Goal: Task Accomplishment & Management: Manage account settings

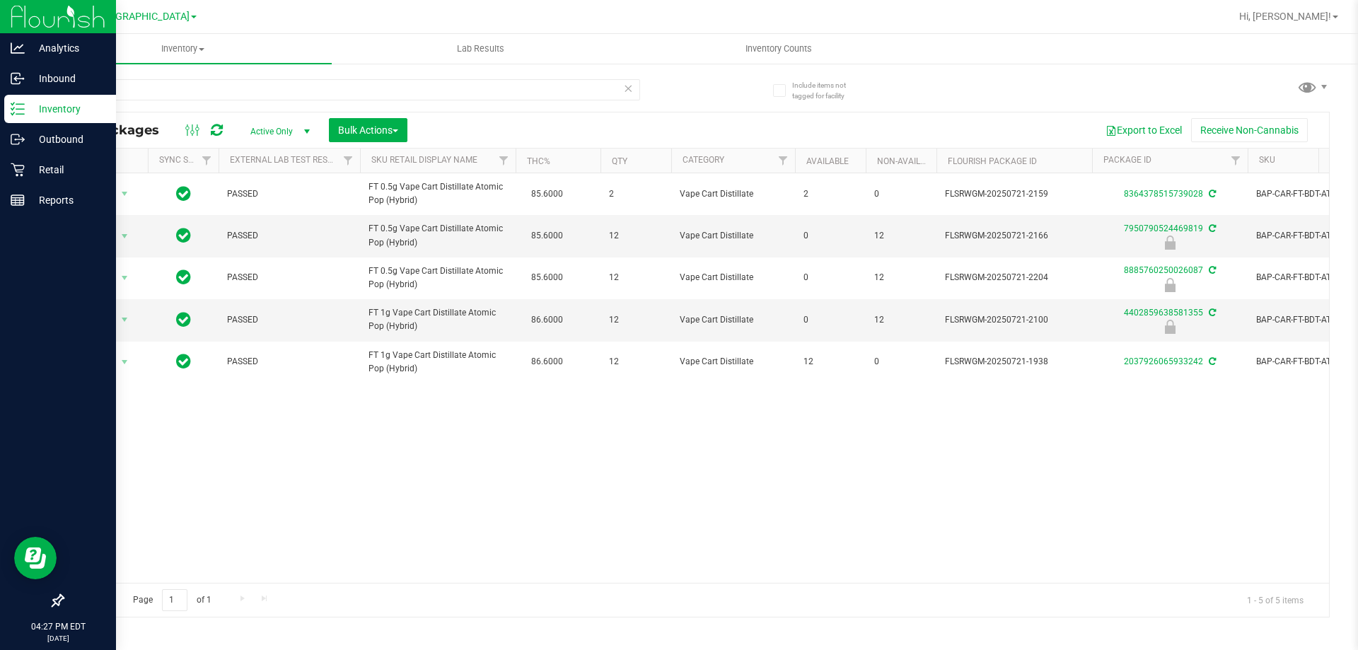
click at [20, 113] on icon at bounding box center [18, 109] width 14 height 14
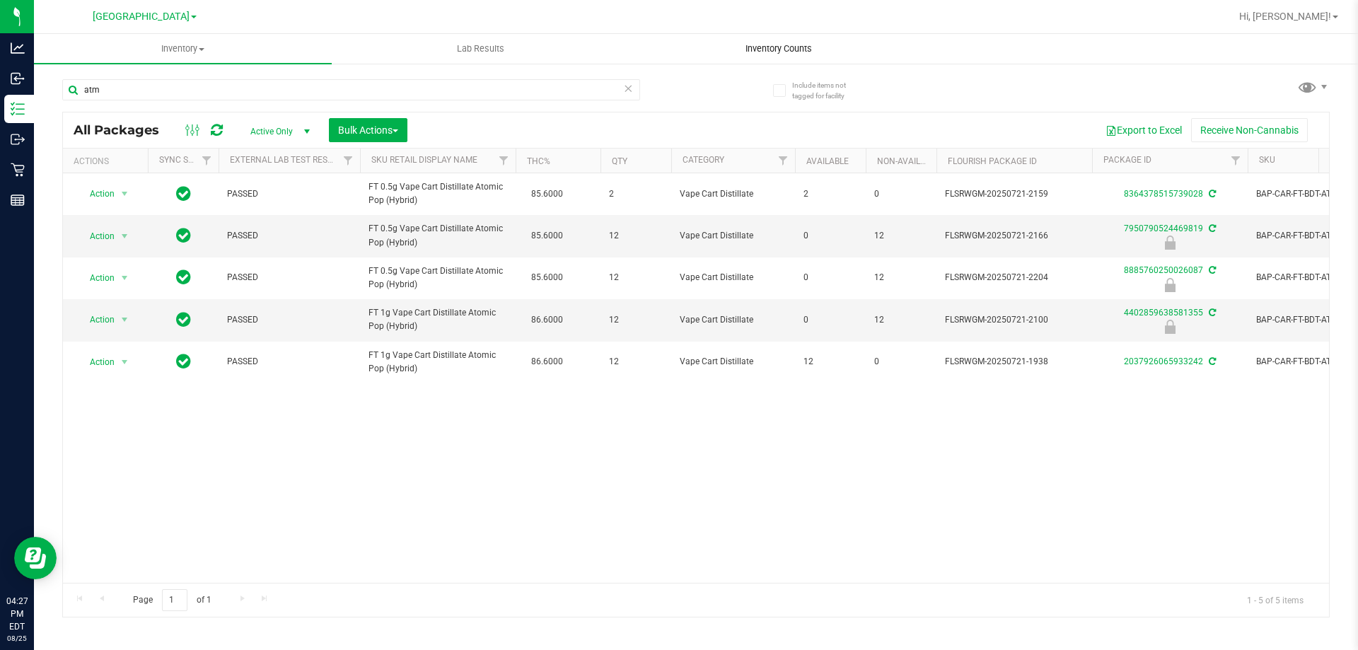
click at [758, 43] on span "Inventory Counts" at bounding box center [778, 48] width 105 height 13
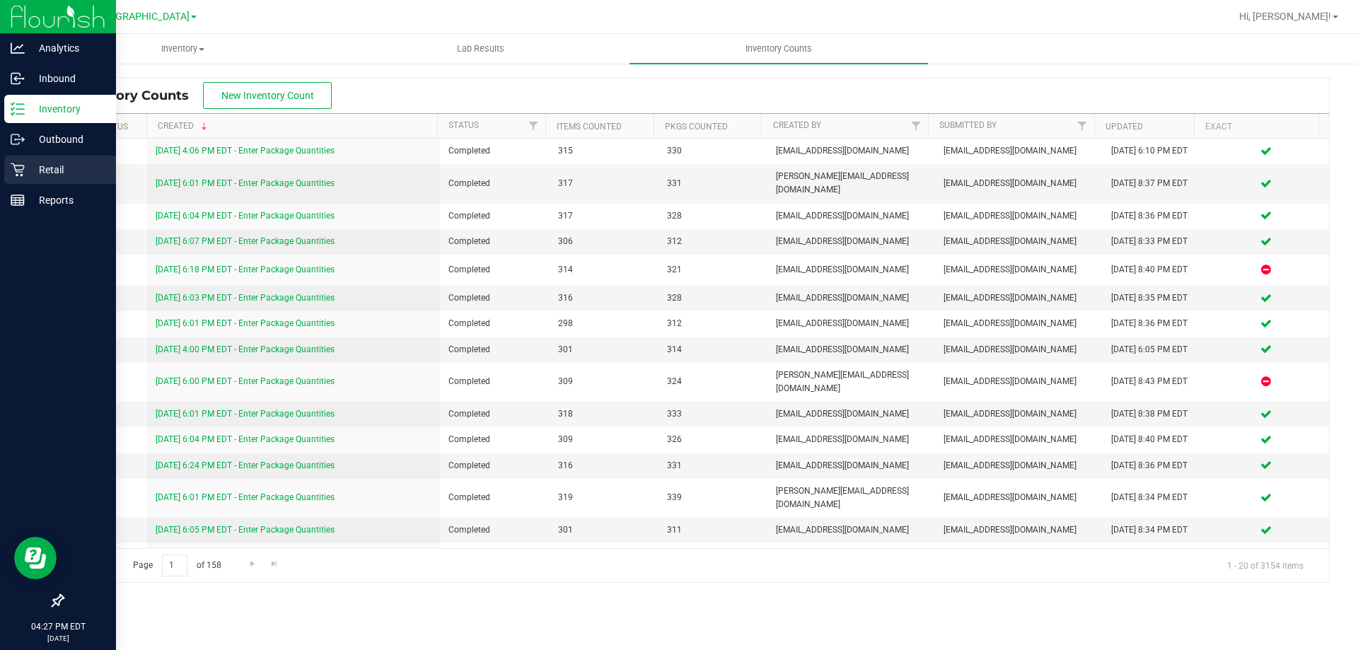
click at [17, 169] on icon at bounding box center [18, 170] width 14 height 14
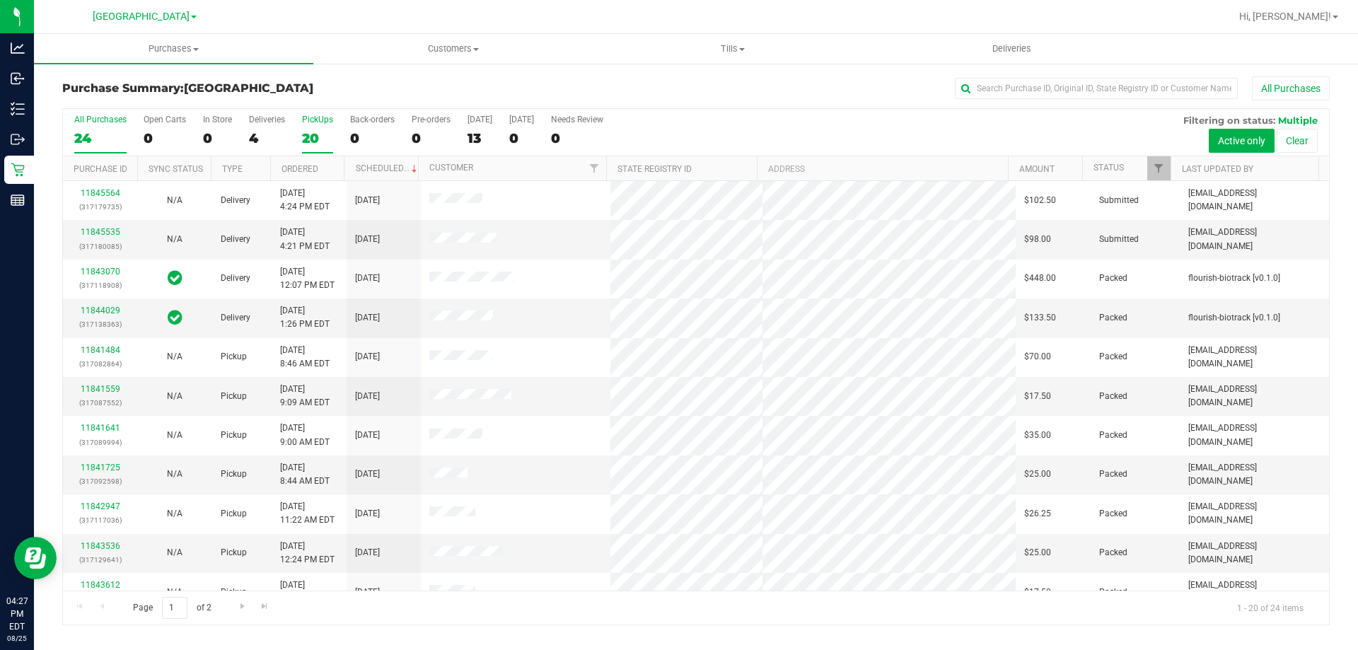
click at [313, 126] on label "PickUps 20" at bounding box center [317, 134] width 31 height 39
click at [0, 0] on input "PickUps 20" at bounding box center [0, 0] width 0 height 0
click at [273, 137] on div "4" at bounding box center [267, 138] width 36 height 16
click at [0, 0] on input "Deliveries 4" at bounding box center [0, 0] width 0 height 0
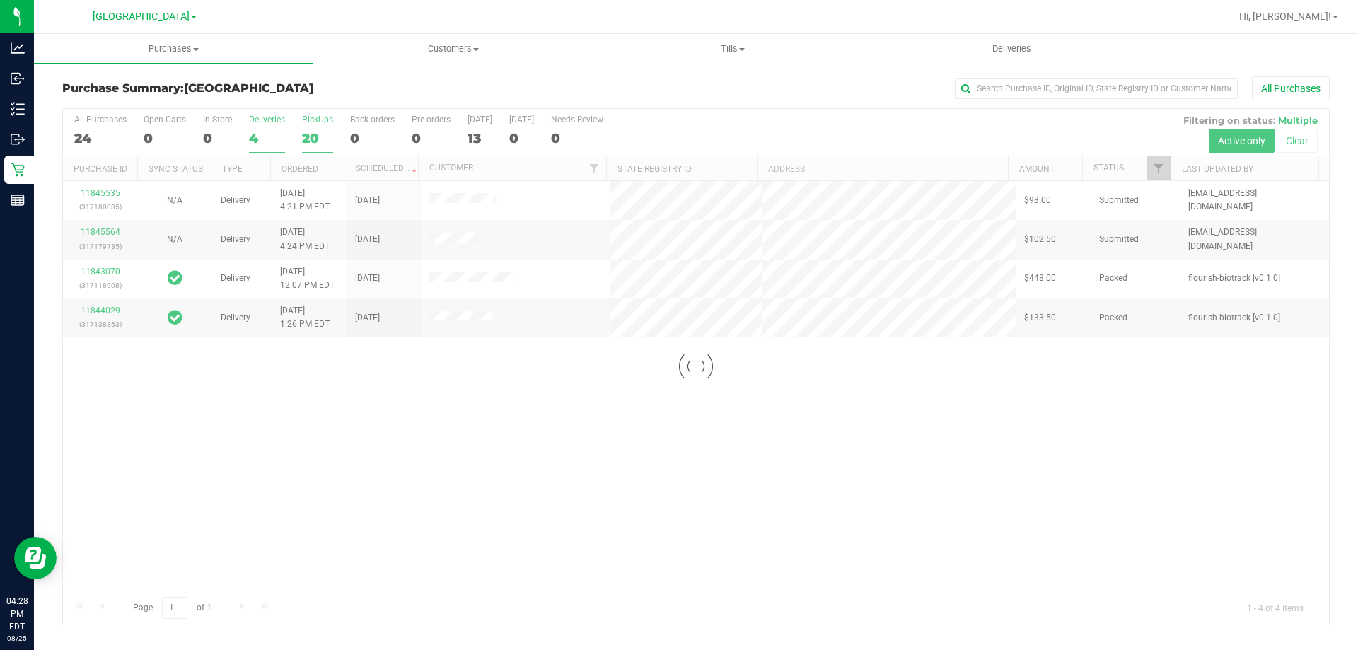
click at [305, 115] on div at bounding box center [696, 367] width 1266 height 516
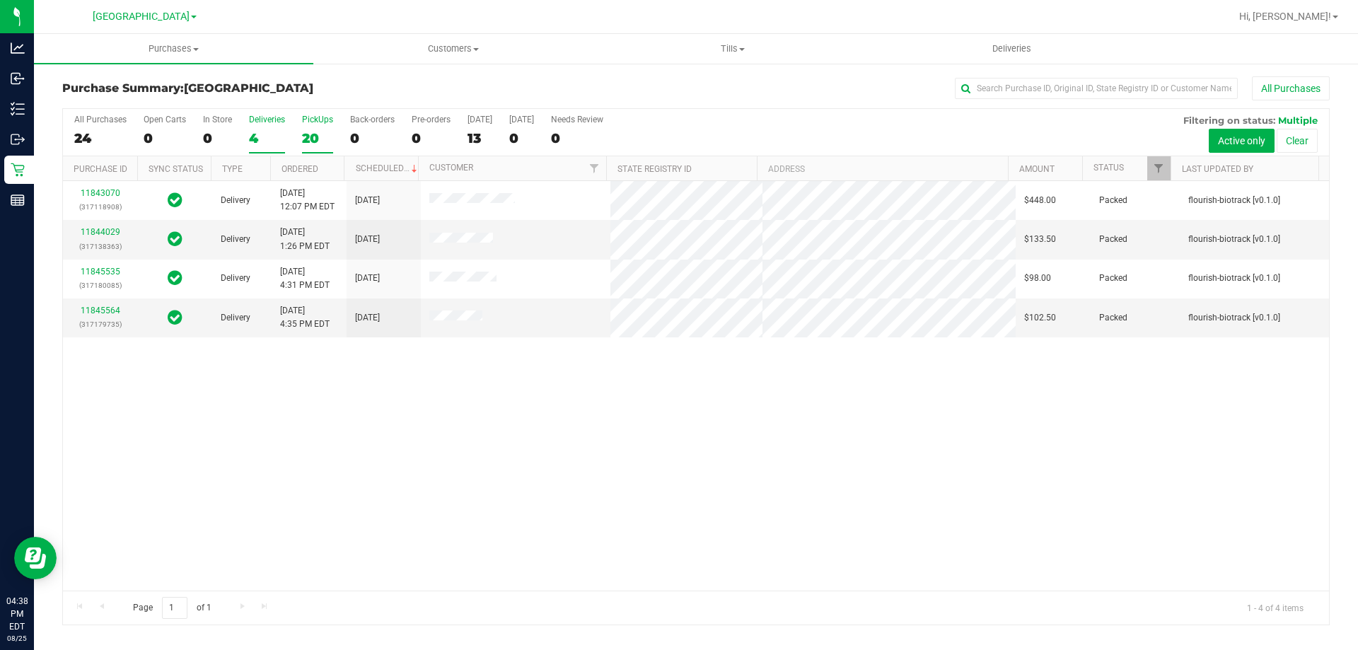
click at [308, 119] on div "PickUps" at bounding box center [317, 120] width 31 height 10
click at [0, 0] on input "PickUps 20" at bounding box center [0, 0] width 0 height 0
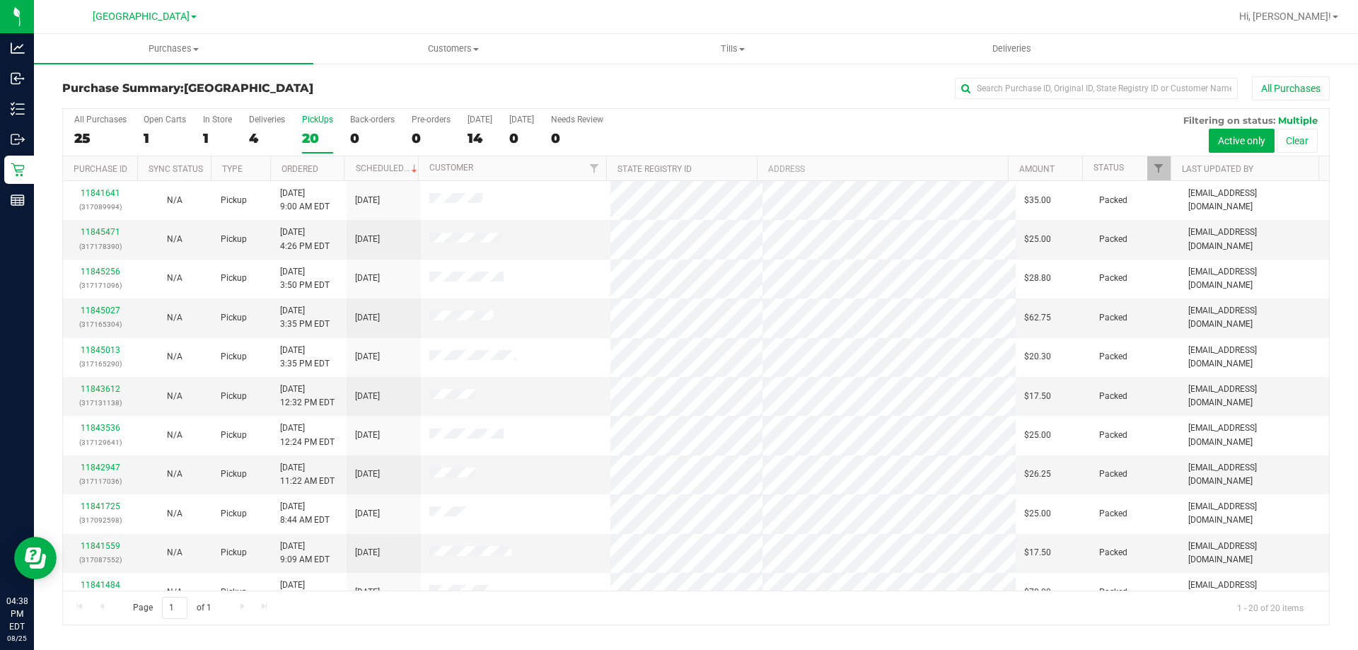
click at [313, 120] on div "PickUps" at bounding box center [317, 120] width 31 height 10
click at [0, 0] on input "PickUps 20" at bounding box center [0, 0] width 0 height 0
click at [304, 135] on div "20" at bounding box center [317, 138] width 31 height 16
click at [0, 0] on input "PickUps 20" at bounding box center [0, 0] width 0 height 0
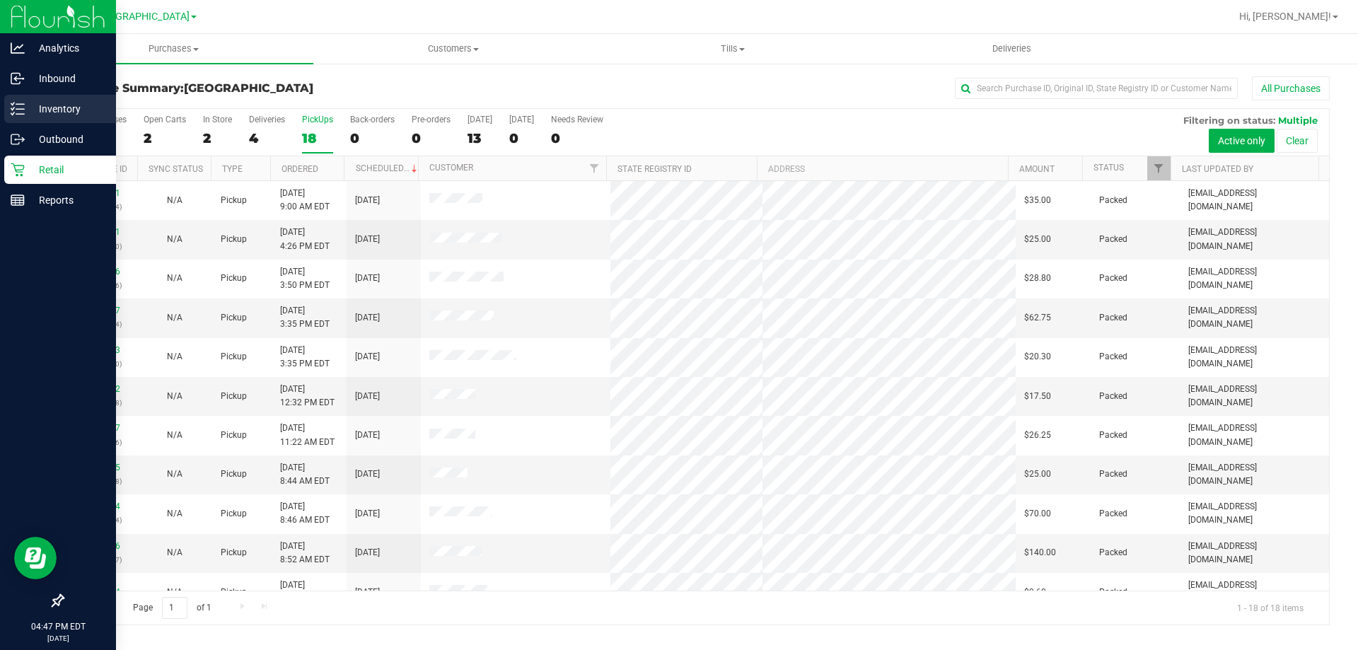
click at [20, 112] on icon at bounding box center [18, 109] width 14 height 14
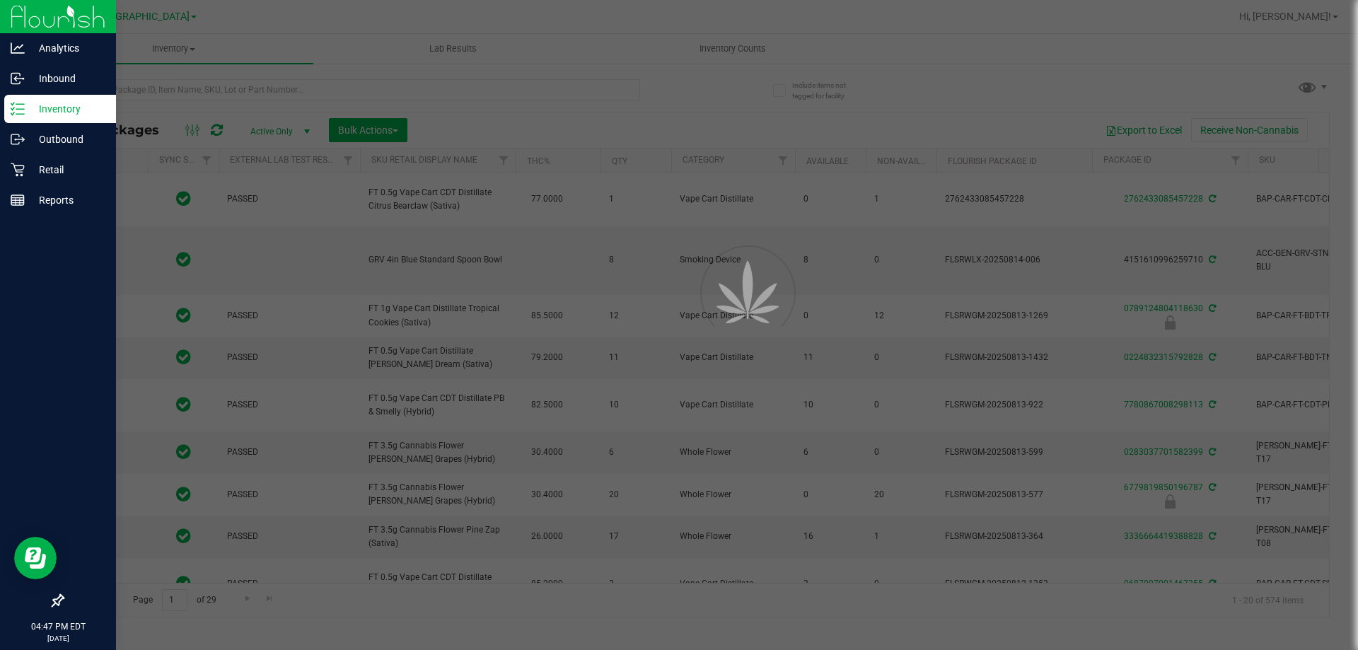
click at [251, 86] on div at bounding box center [679, 325] width 1358 height 650
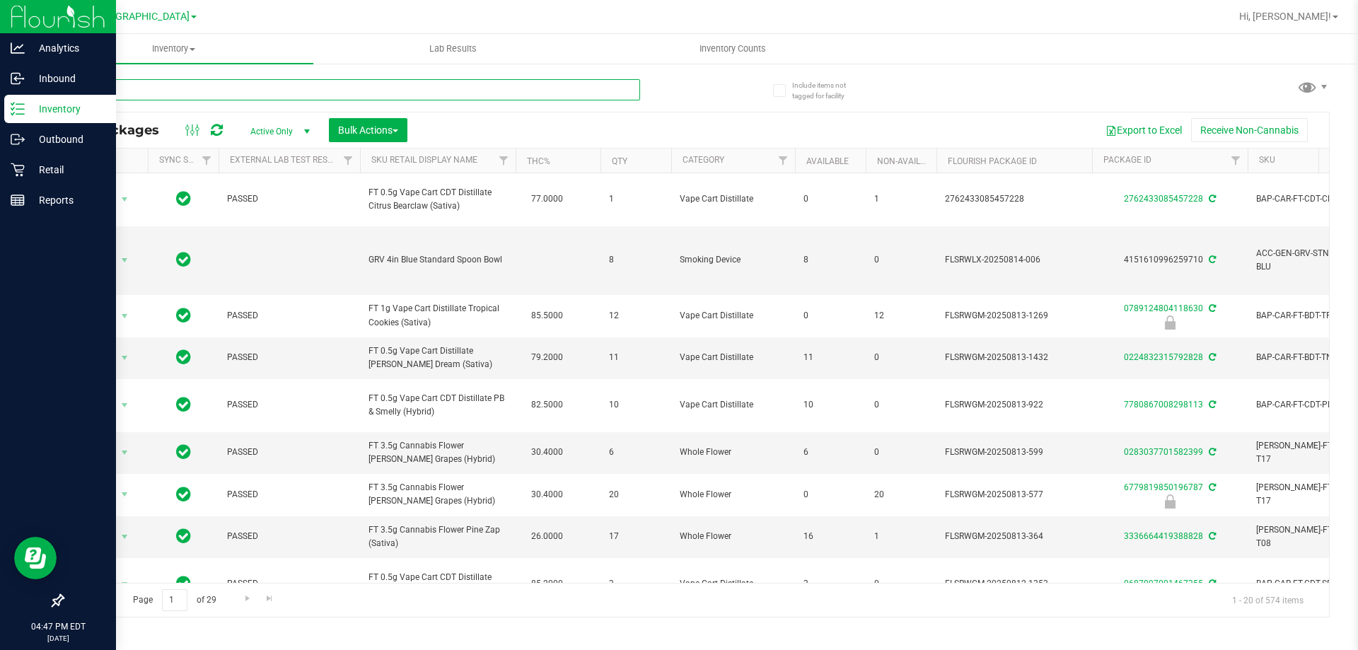
click at [175, 87] on input "text" at bounding box center [351, 89] width 578 height 21
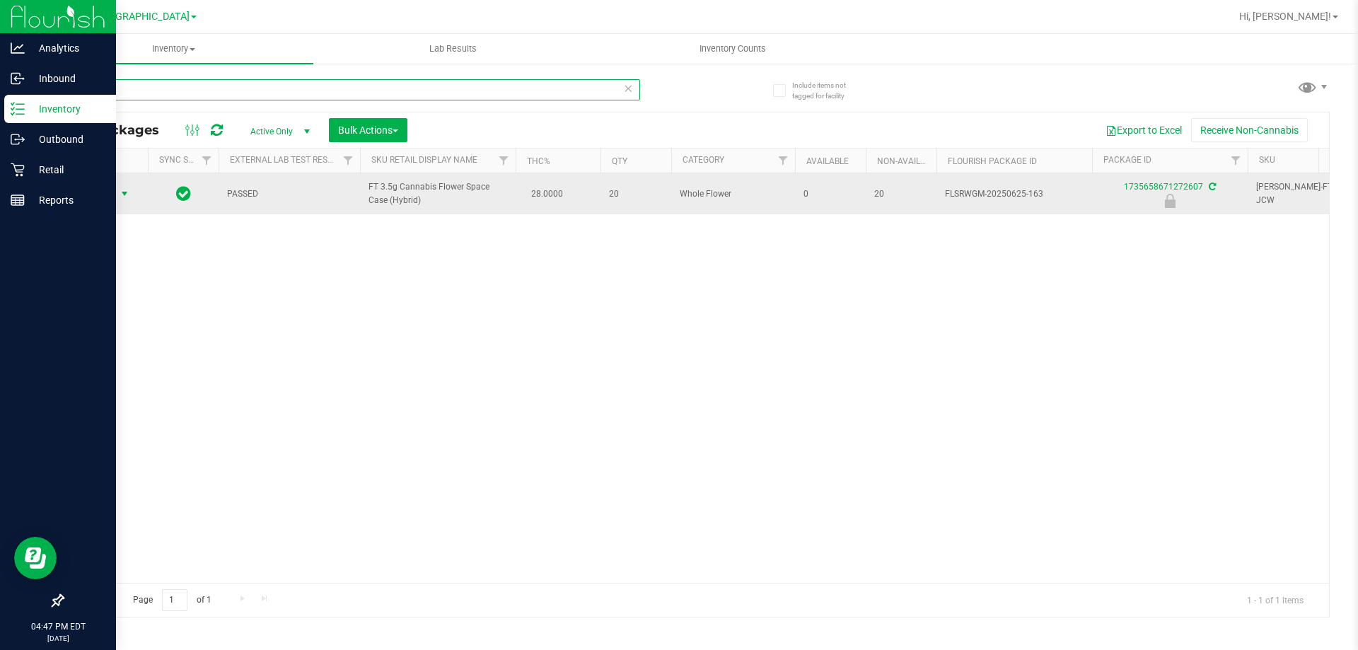
type input "space c"
click at [120, 194] on span "select" at bounding box center [124, 193] width 11 height 11
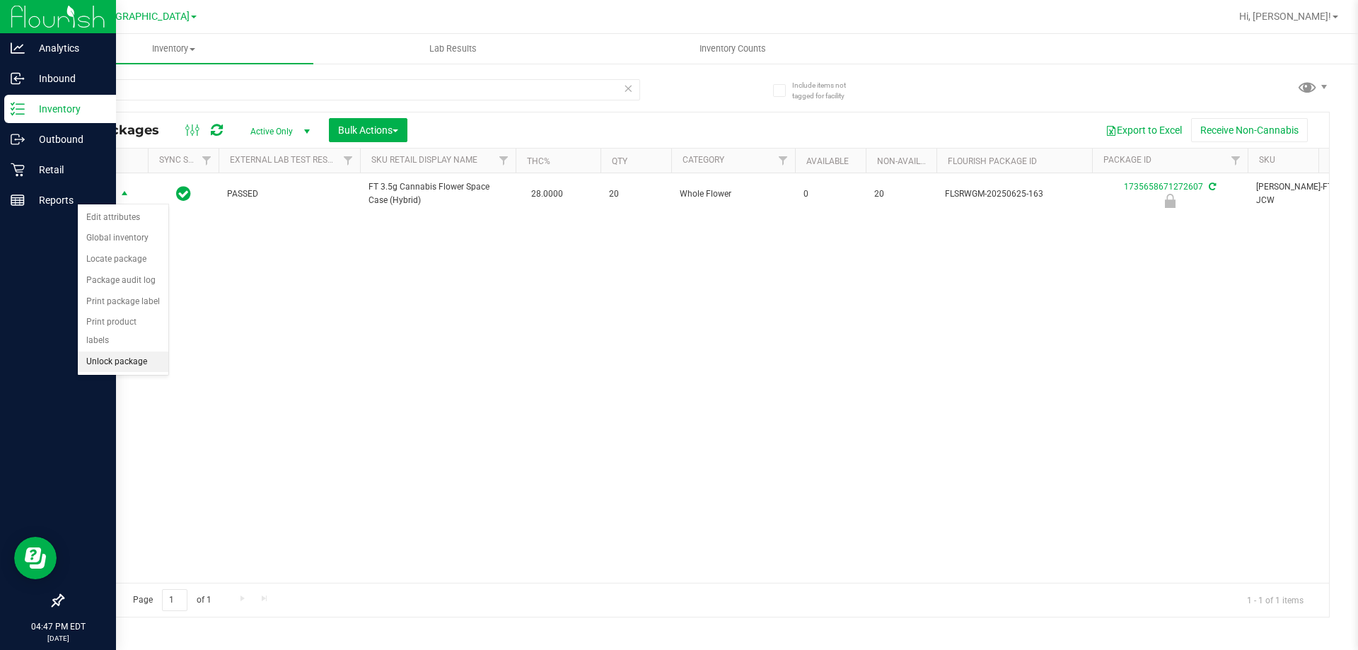
click at [137, 352] on li "Unlock package" at bounding box center [123, 362] width 91 height 21
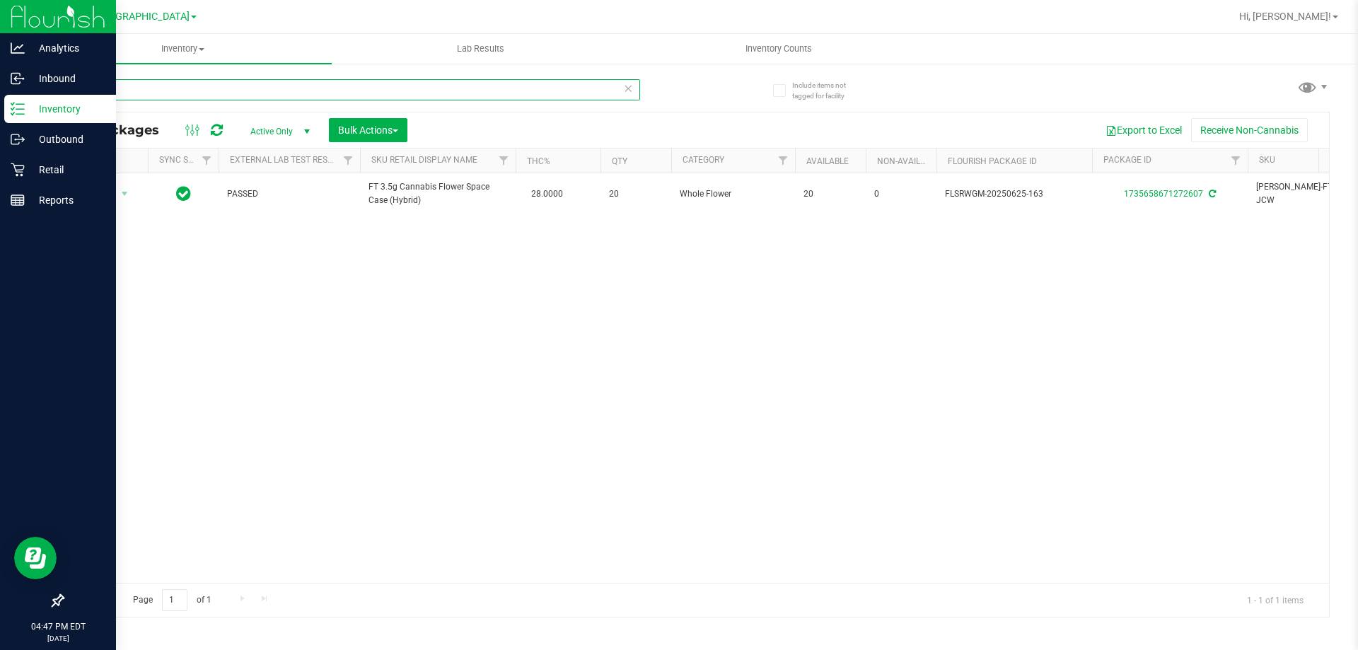
click at [263, 92] on input "space c" at bounding box center [351, 89] width 578 height 21
type input "s"
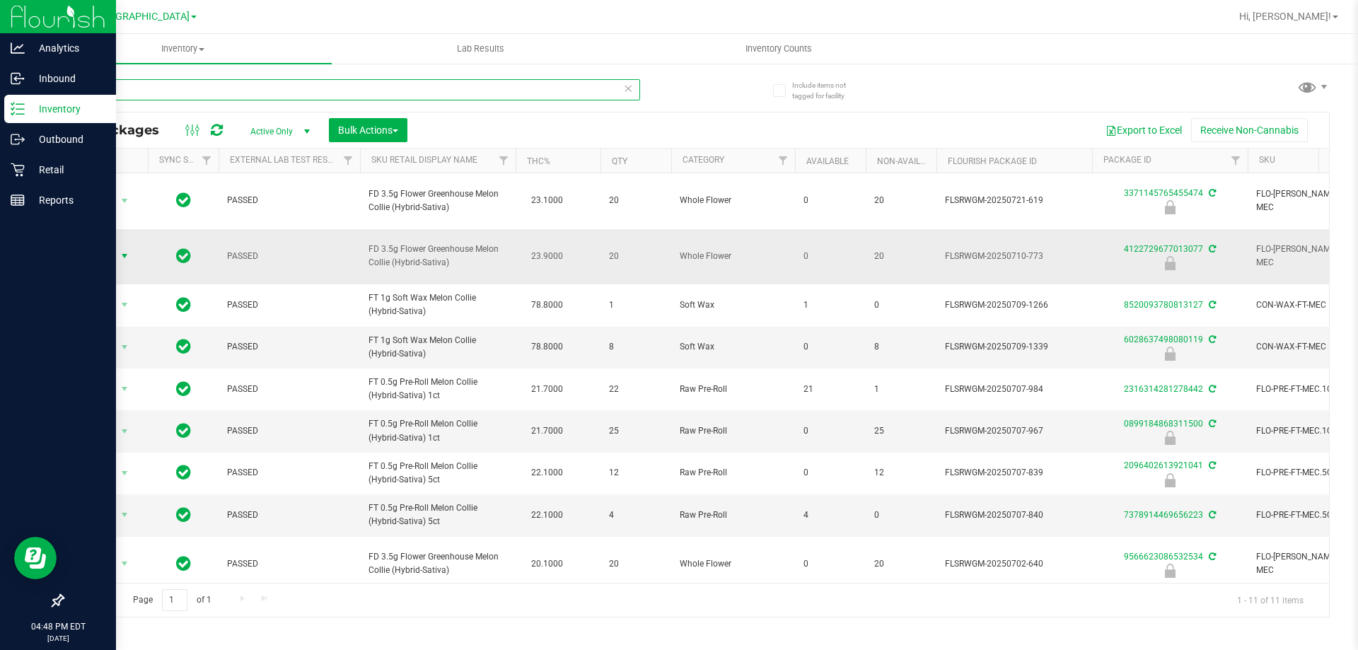
type input "mec"
click at [119, 250] on span "select" at bounding box center [124, 255] width 11 height 11
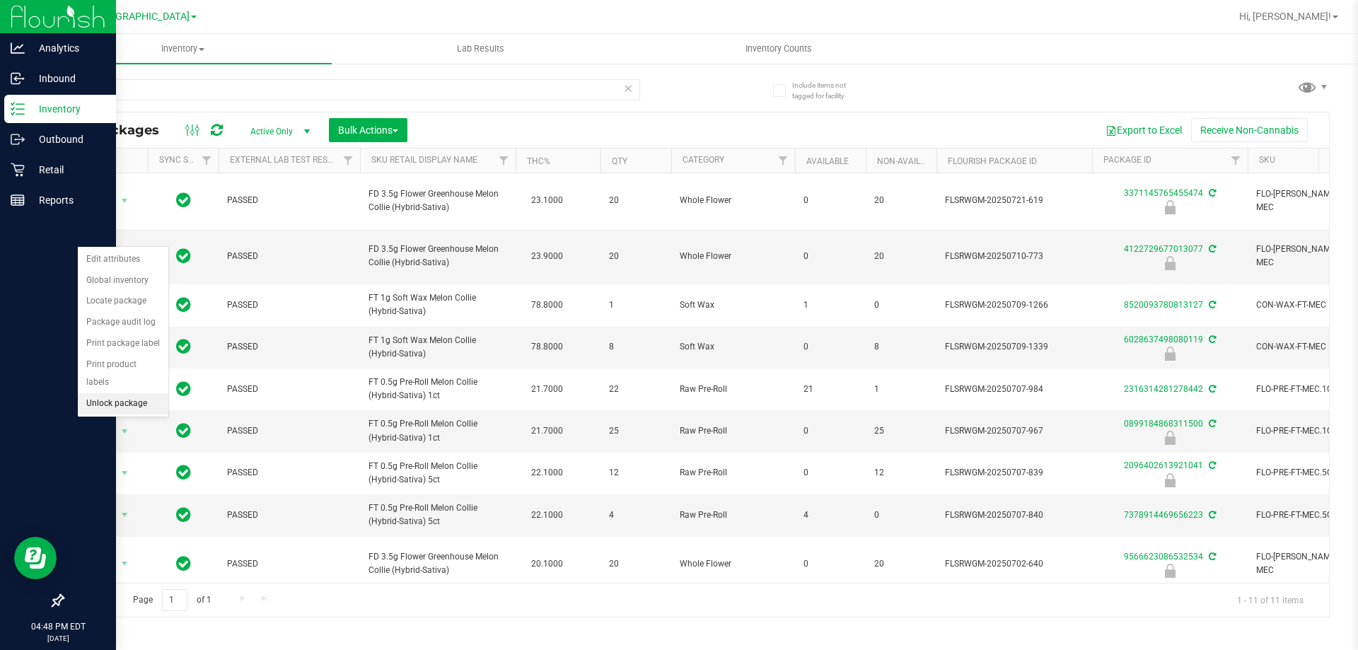
click at [124, 393] on li "Unlock package" at bounding box center [123, 403] width 91 height 21
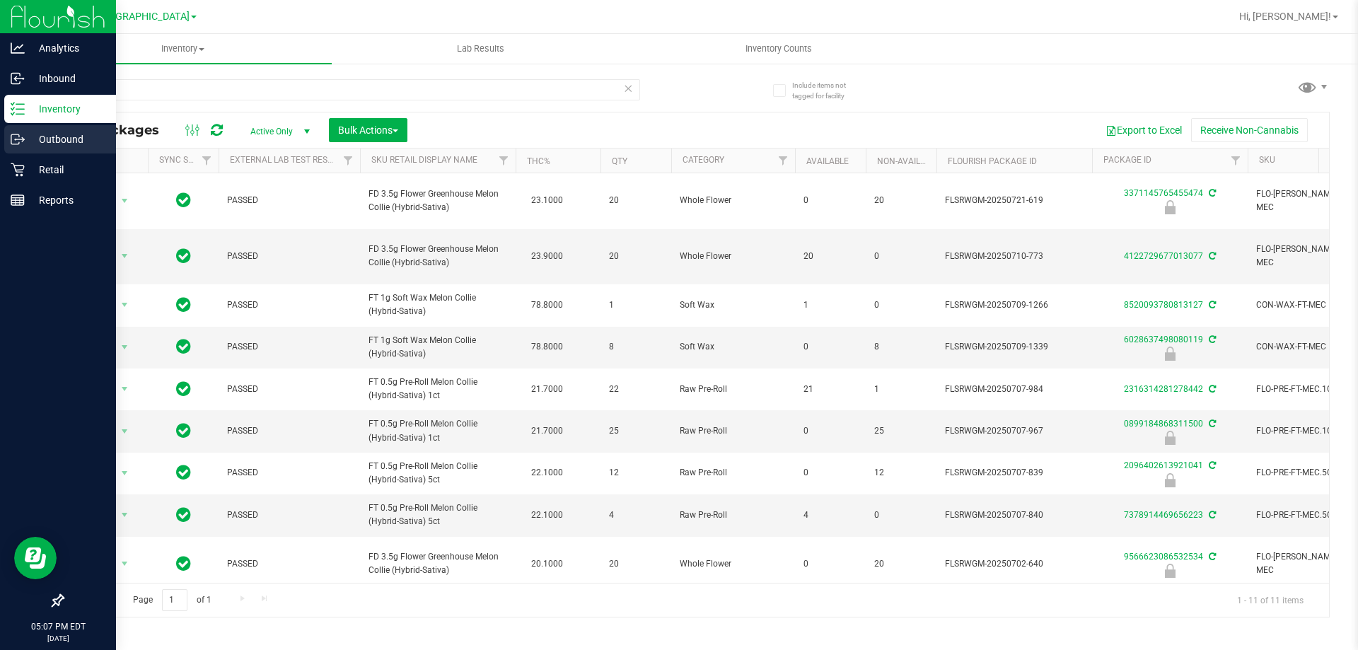
click at [23, 155] on link "Outbound" at bounding box center [58, 140] width 116 height 30
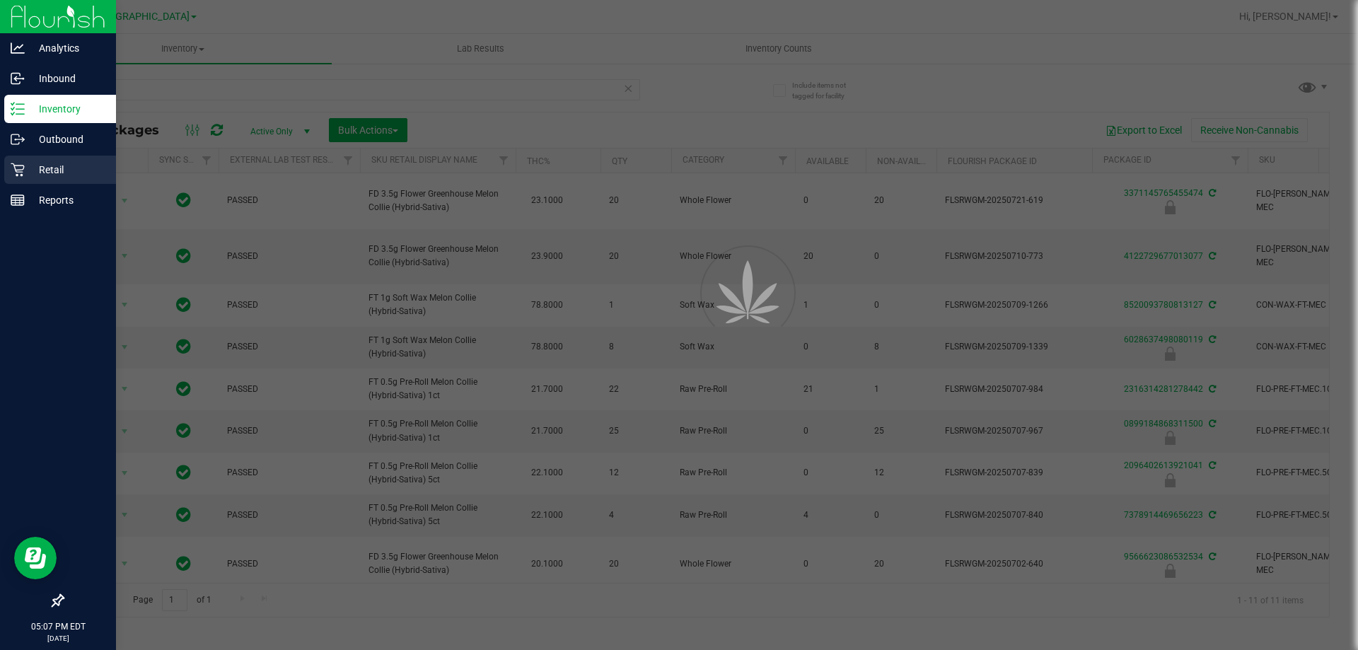
click at [30, 169] on p "Retail" at bounding box center [67, 169] width 85 height 17
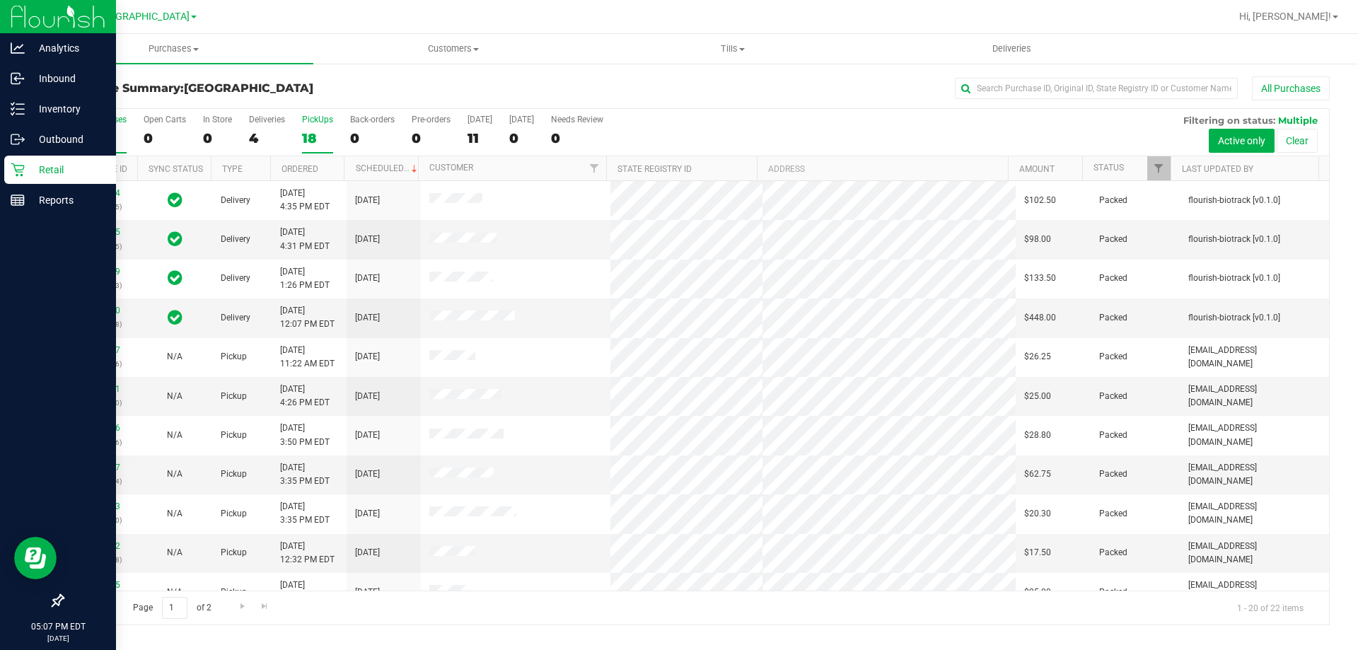
click at [311, 120] on div "PickUps" at bounding box center [317, 120] width 31 height 10
click at [0, 0] on input "PickUps 18" at bounding box center [0, 0] width 0 height 0
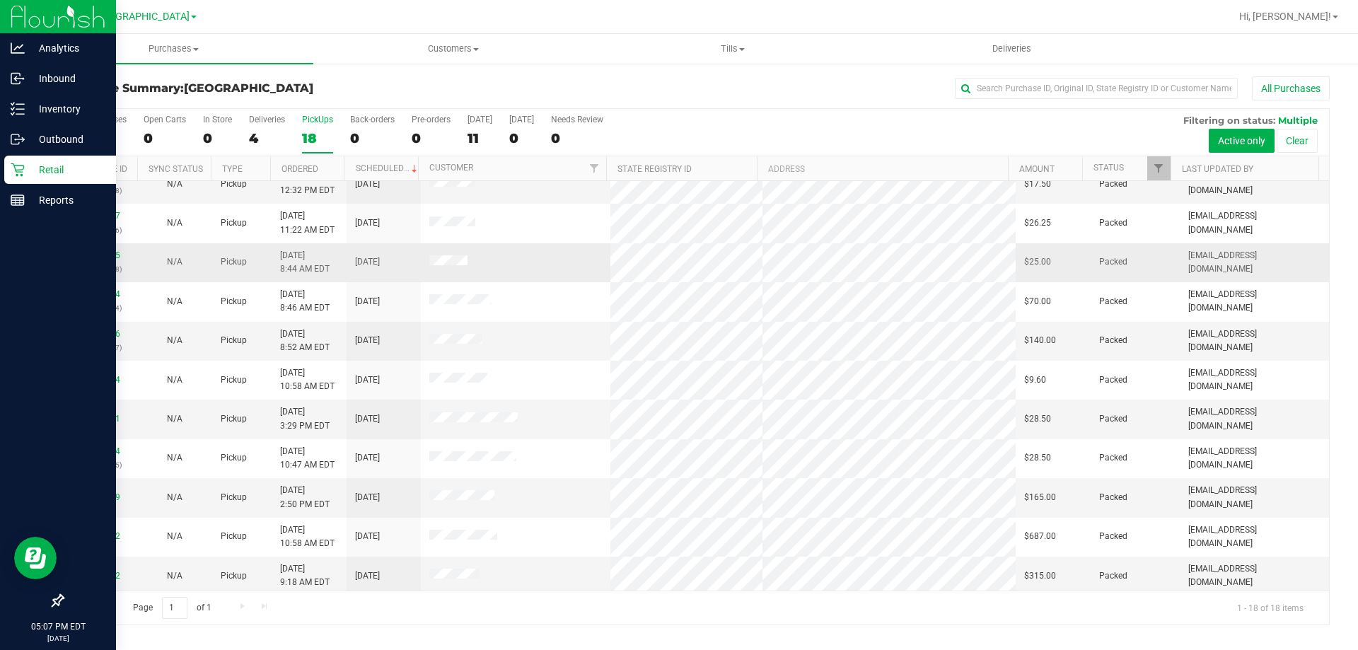
scroll to position [71, 0]
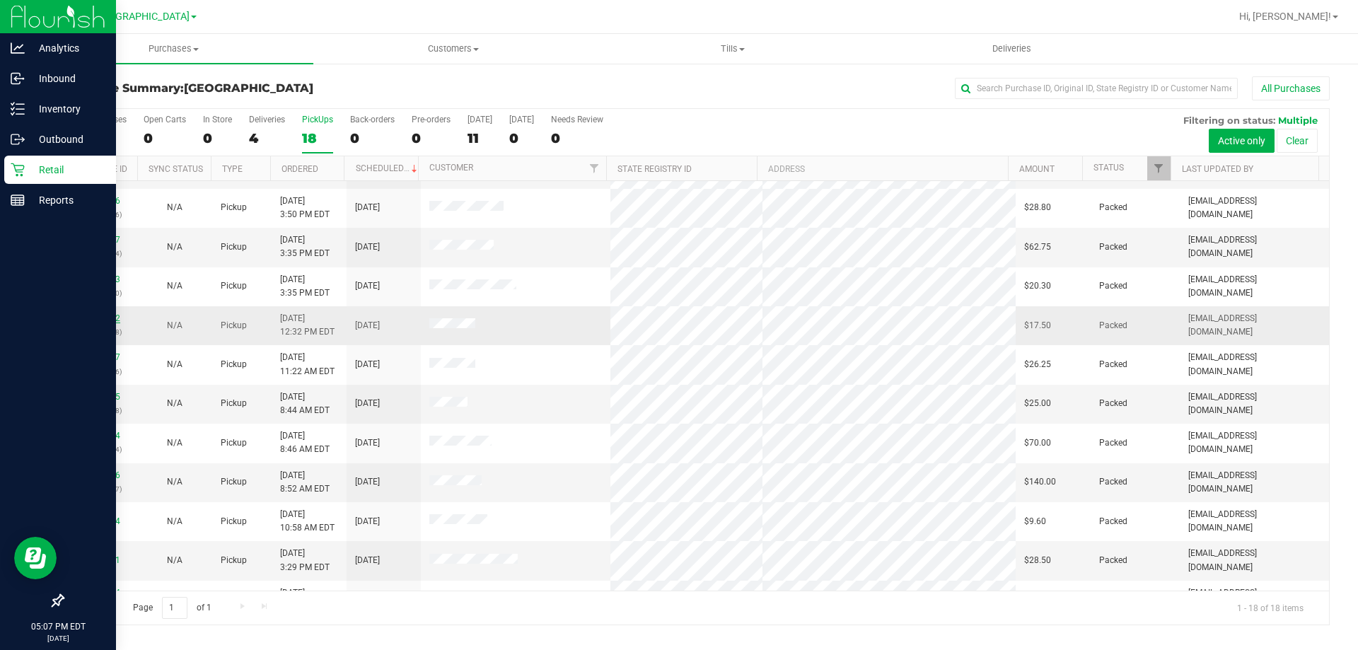
click at [108, 315] on link "11843612" at bounding box center [101, 318] width 40 height 10
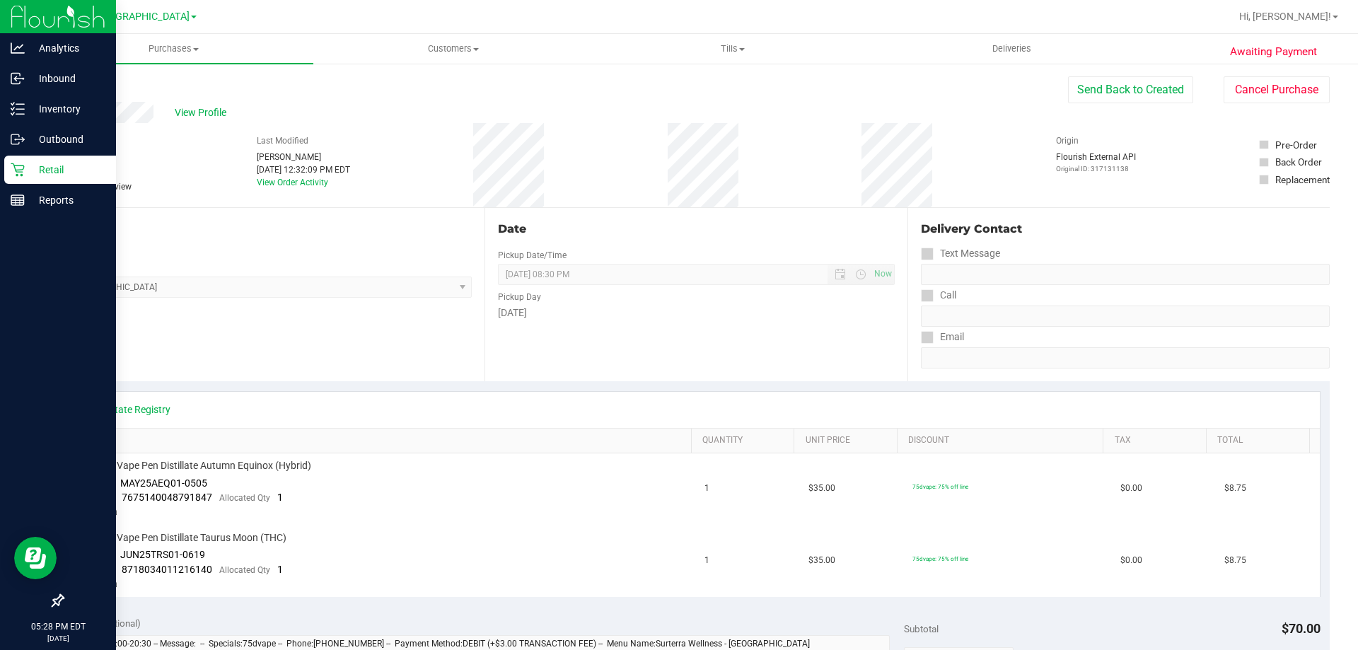
click at [28, 160] on div "Retail" at bounding box center [60, 170] width 112 height 28
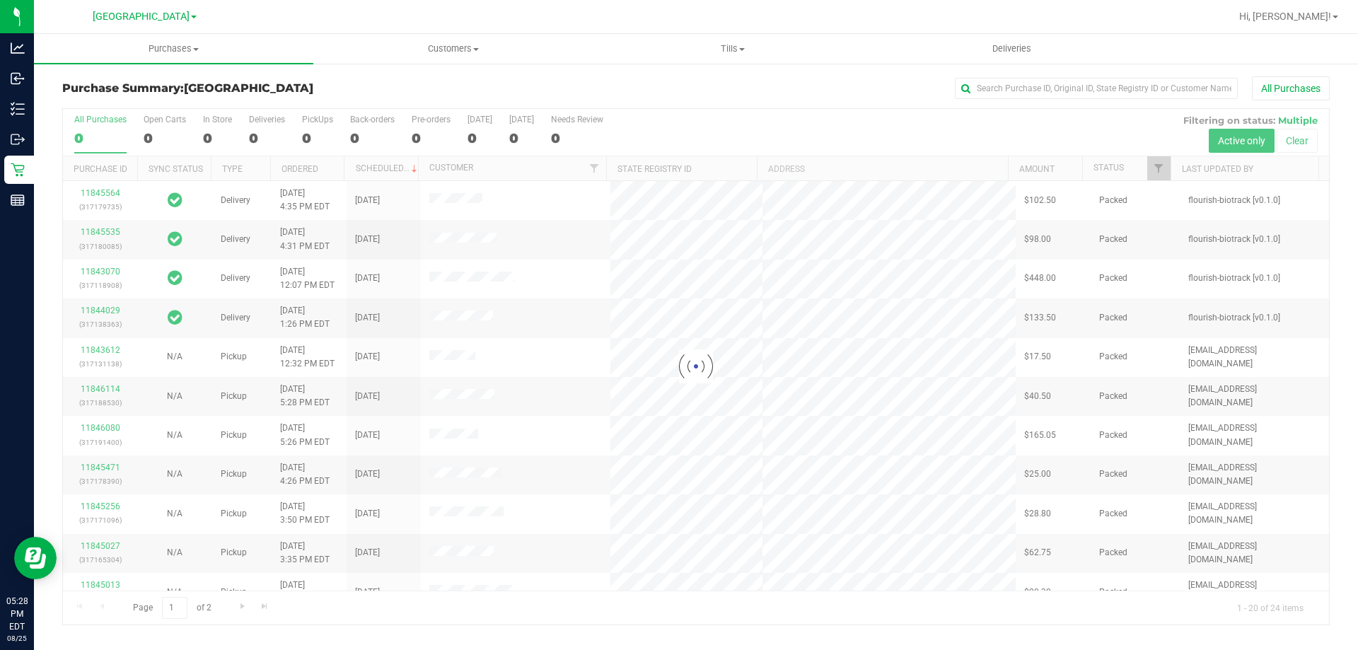
click at [216, 132] on div at bounding box center [696, 367] width 1266 height 516
click at [205, 119] on div "In Store" at bounding box center [217, 120] width 29 height 10
click at [0, 0] on input "In Store 1" at bounding box center [0, 0] width 0 height 0
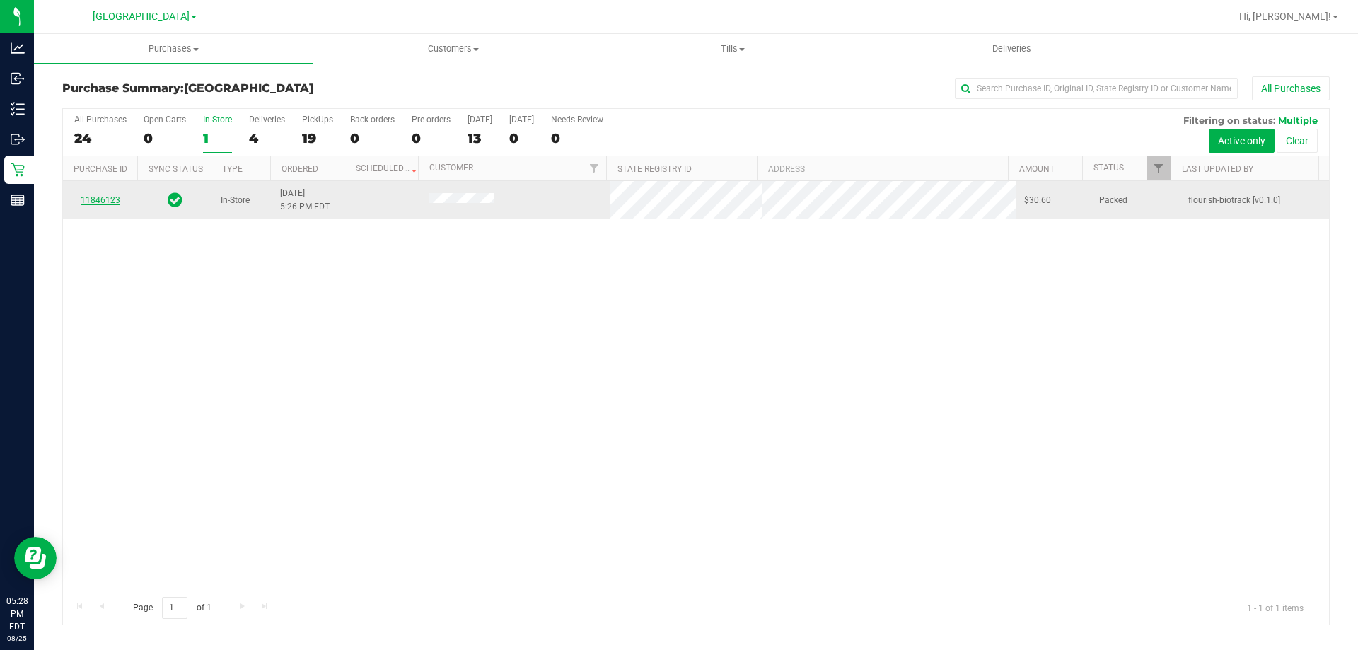
click at [113, 202] on link "11846123" at bounding box center [101, 200] width 40 height 10
